Goal: Navigation & Orientation: Find specific page/section

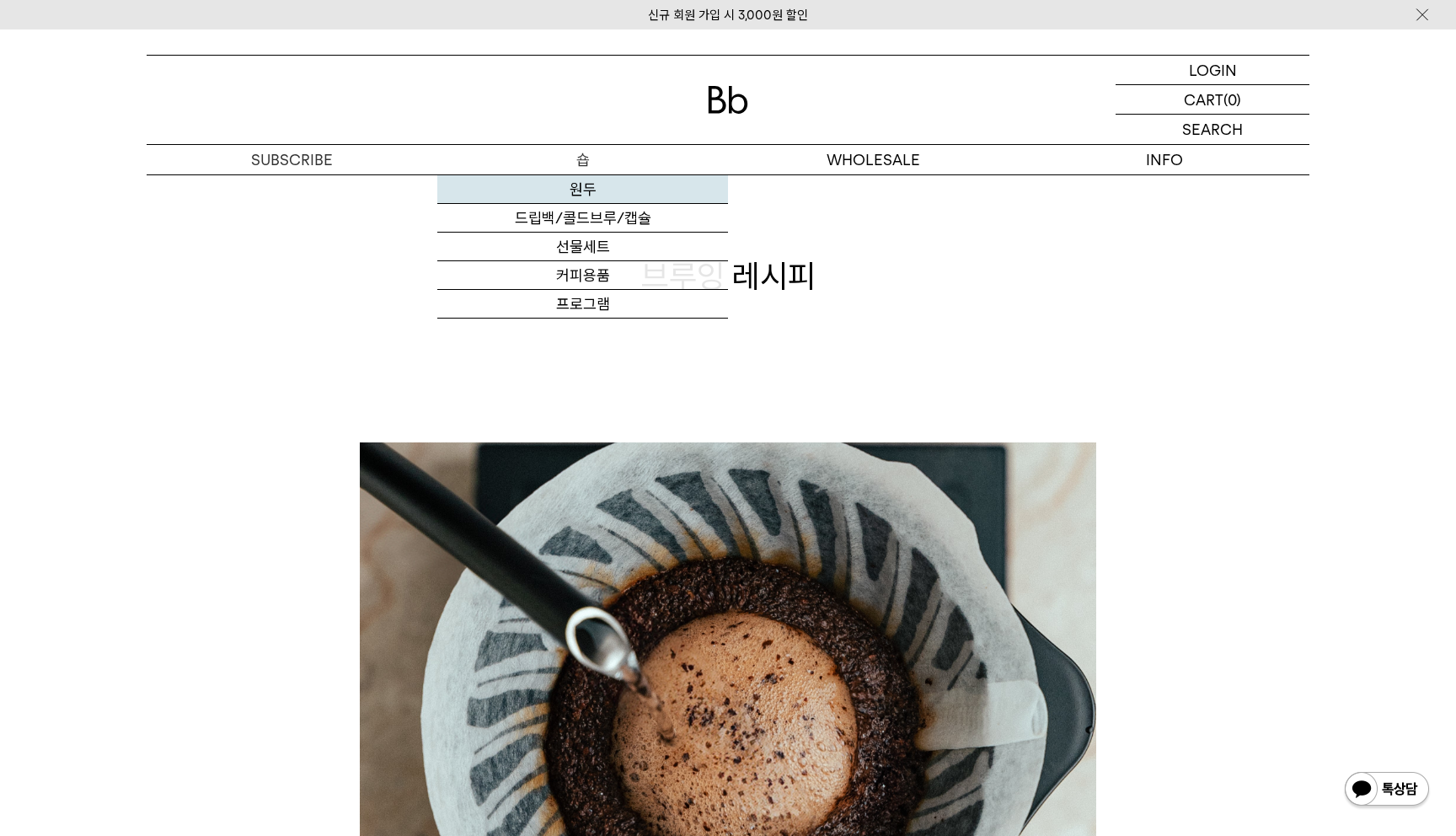
click at [572, 183] on link "원두" at bounding box center [582, 189] width 290 height 29
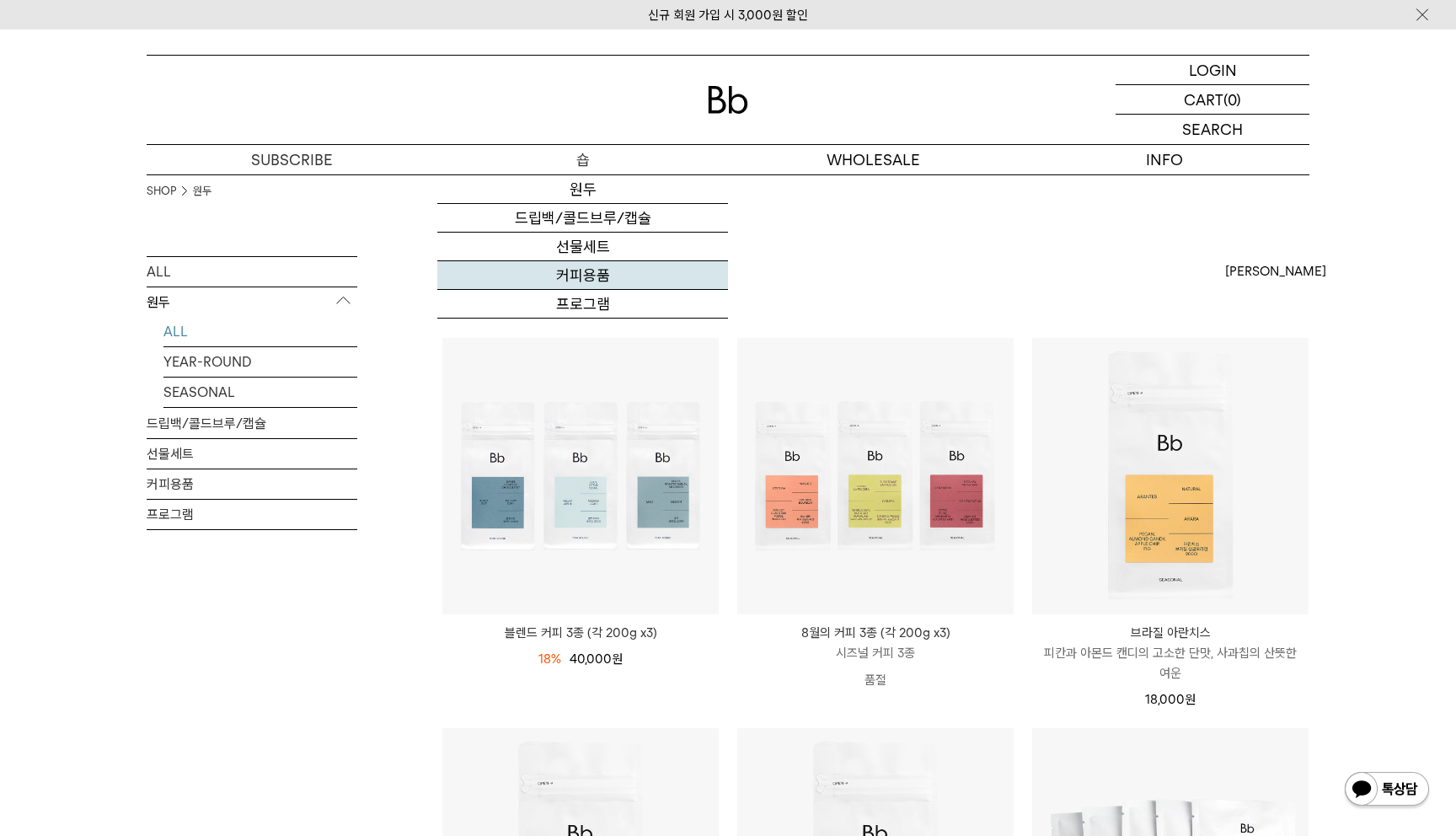
click at [590, 289] on link "커피용품" at bounding box center [582, 275] width 290 height 29
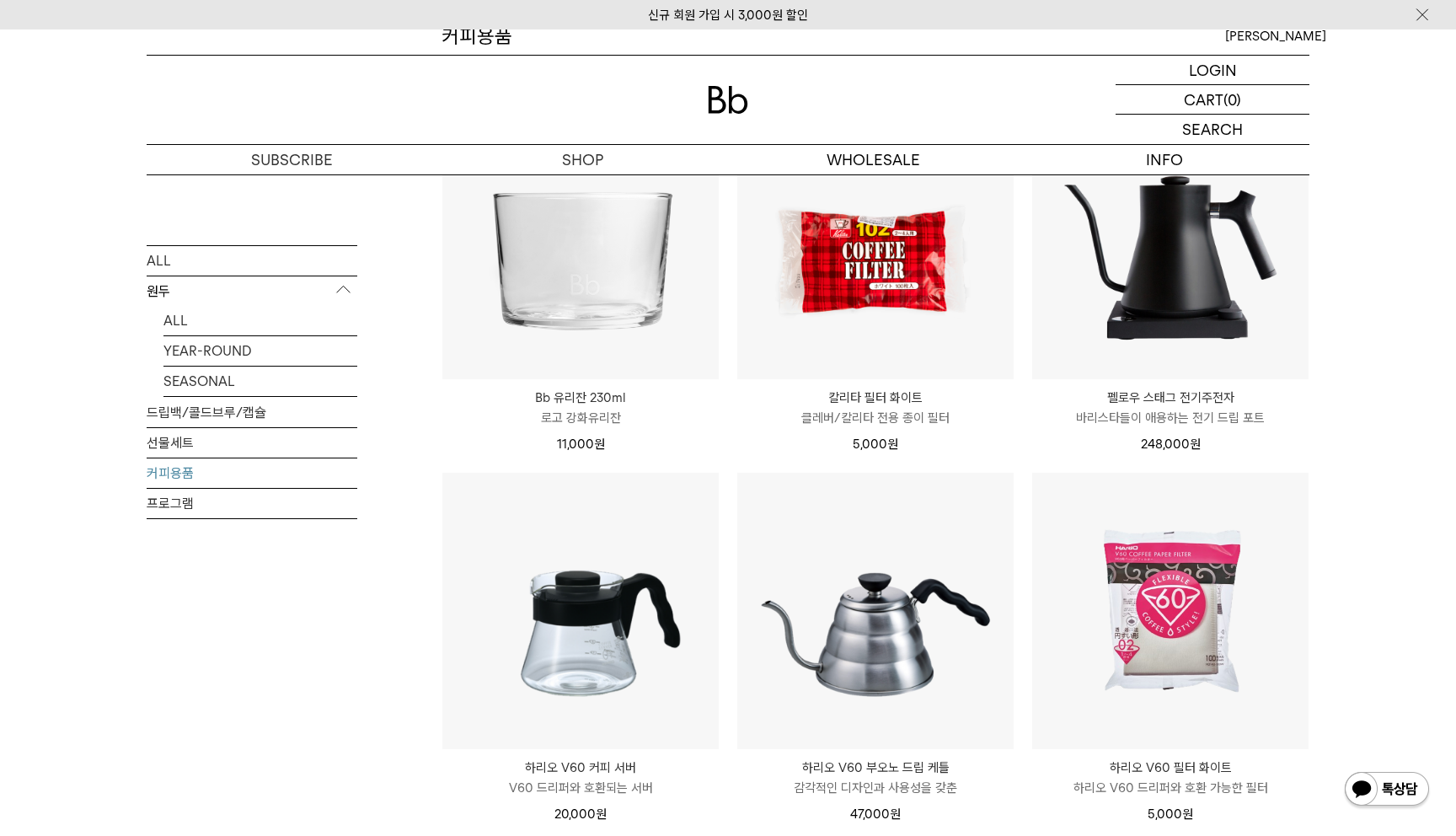
scroll to position [249, 0]
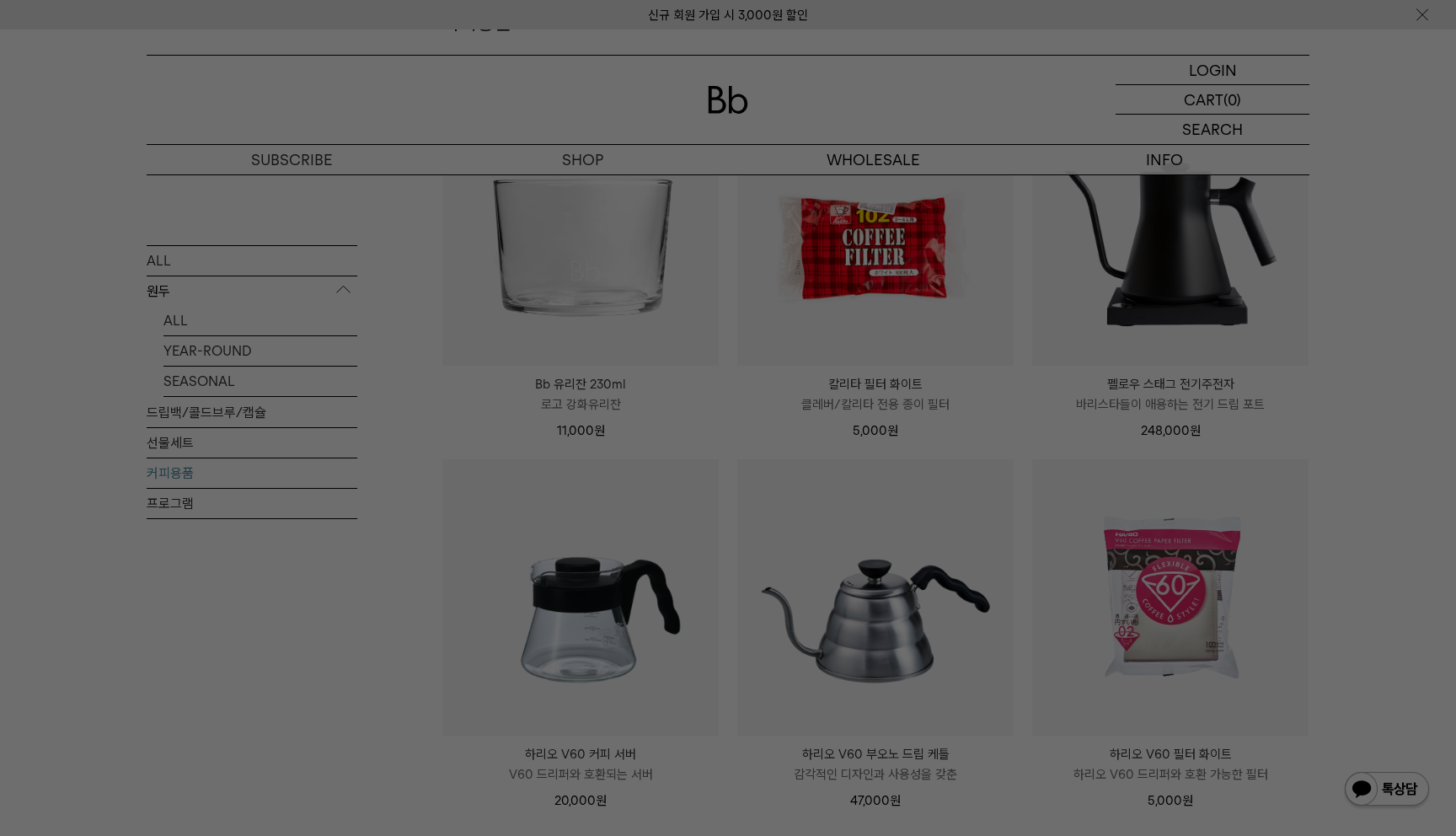
click at [1375, 149] on div at bounding box center [728, 418] width 1456 height 836
